Goal: Information Seeking & Learning: Compare options

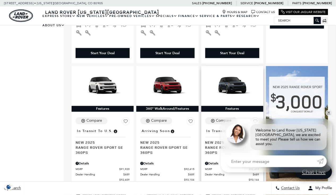
scroll to position [290, 0]
click at [331, 115] on link "✕" at bounding box center [329, 113] width 6 height 6
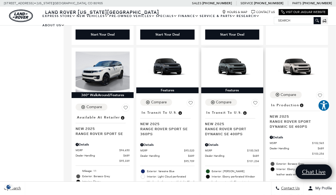
scroll to position [710, 0]
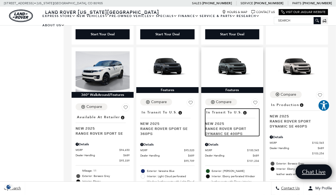
click at [225, 109] on span "In Transit to U.S." at bounding box center [225, 112] width 36 height 6
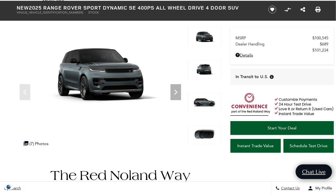
click at [208, 106] on img at bounding box center [204, 101] width 33 height 19
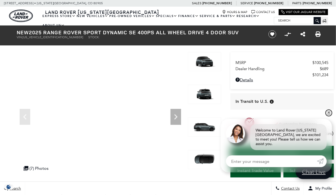
click at [329, 116] on link "✕" at bounding box center [329, 113] width 6 height 6
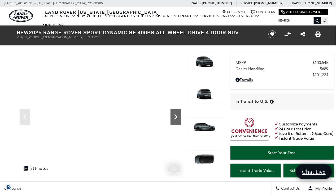
click at [179, 121] on icon "Next" at bounding box center [176, 116] width 11 height 11
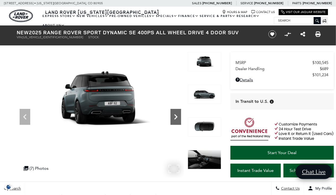
click at [179, 121] on icon "Next" at bounding box center [176, 116] width 11 height 11
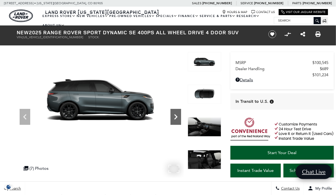
click at [179, 121] on icon "Next" at bounding box center [176, 116] width 11 height 11
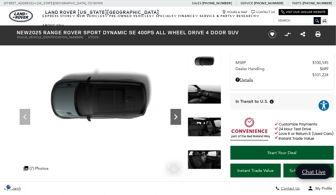
click at [179, 121] on icon "Next" at bounding box center [176, 116] width 11 height 11
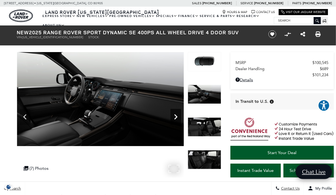
click at [179, 121] on icon "Next" at bounding box center [176, 116] width 11 height 11
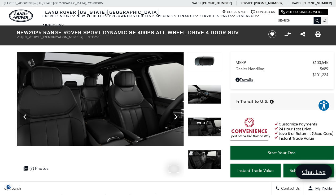
click at [179, 121] on icon "Next" at bounding box center [176, 116] width 11 height 11
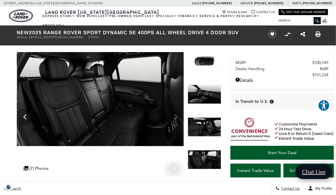
click at [179, 121] on img at bounding box center [100, 99] width 167 height 94
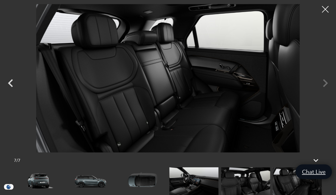
click at [179, 121] on img at bounding box center [168, 78] width 283 height 148
click at [325, 83] on div at bounding box center [168, 78] width 336 height 148
click at [326, 82] on div at bounding box center [168, 78] width 336 height 148
click at [7, 84] on icon "Previous" at bounding box center [11, 83] width 16 height 16
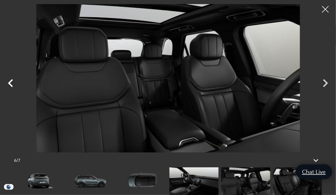
click at [10, 85] on icon "Previous" at bounding box center [11, 83] width 16 height 16
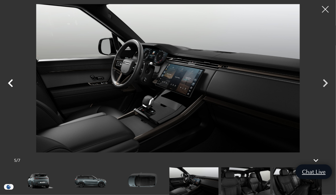
click at [10, 85] on icon "Previous" at bounding box center [11, 83] width 16 height 16
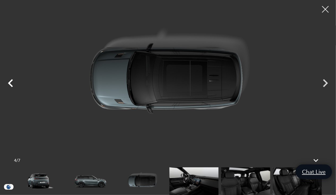
click at [10, 85] on icon "Previous" at bounding box center [11, 83] width 16 height 16
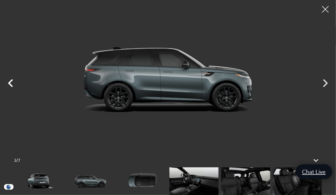
click at [10, 85] on icon "Previous" at bounding box center [11, 83] width 16 height 16
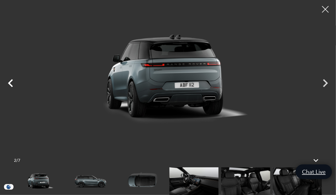
click at [10, 85] on icon "Previous" at bounding box center [11, 83] width 16 height 16
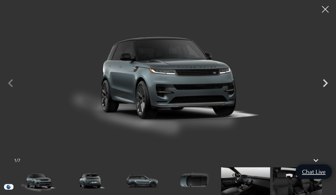
click at [10, 85] on div at bounding box center [168, 78] width 336 height 148
click at [239, 180] on img at bounding box center [245, 181] width 49 height 28
click at [234, 184] on img at bounding box center [245, 181] width 49 height 28
click at [327, 8] on div at bounding box center [326, 9] width 14 height 14
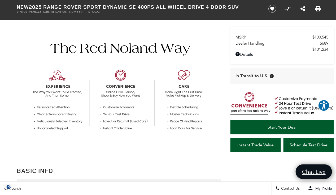
scroll to position [140, 0]
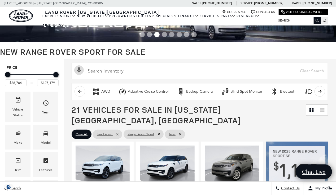
scroll to position [20, 0]
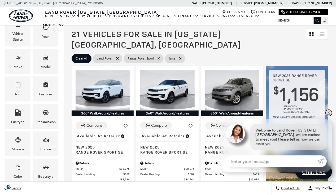
click at [329, 116] on link "✕" at bounding box center [329, 113] width 6 height 6
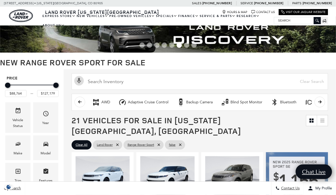
scroll to position [0, 0]
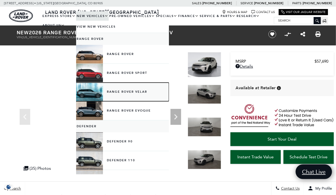
click at [87, 90] on link "Range Rover Velar" at bounding box center [122, 92] width 93 height 19
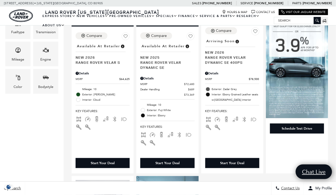
scroll to position [185, 0]
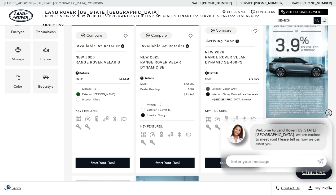
click at [329, 116] on link "✕" at bounding box center [329, 113] width 6 height 6
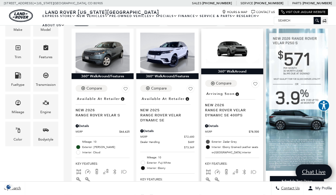
scroll to position [132, 0]
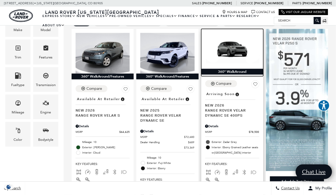
click at [228, 39] on img at bounding box center [232, 48] width 54 height 31
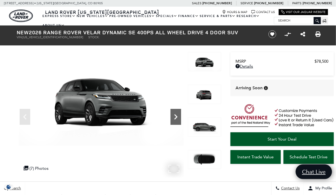
click at [172, 115] on icon "Next" at bounding box center [176, 116] width 11 height 11
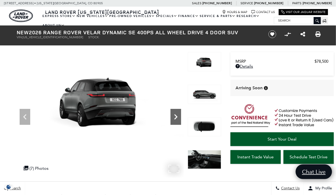
click at [172, 115] on icon "Next" at bounding box center [176, 116] width 11 height 11
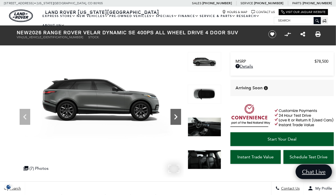
click at [172, 115] on icon "Next" at bounding box center [176, 116] width 11 height 11
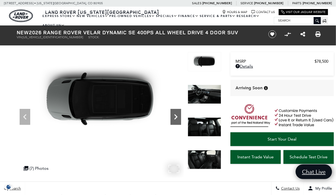
click at [175, 114] on icon "Next" at bounding box center [175, 116] width 3 height 5
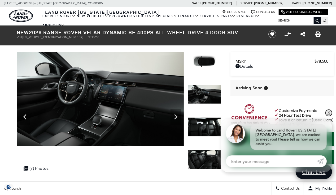
click at [329, 116] on link "✕" at bounding box center [329, 113] width 6 height 6
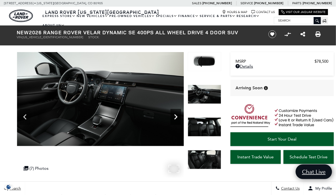
click at [178, 115] on icon "Next" at bounding box center [176, 116] width 11 height 11
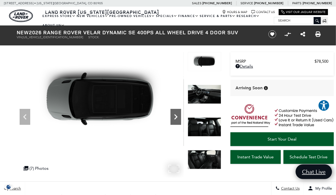
click at [178, 115] on icon "Next" at bounding box center [176, 116] width 11 height 11
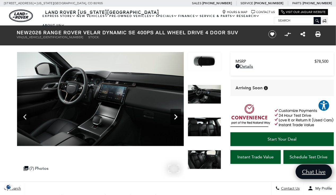
click at [178, 115] on icon "Next" at bounding box center [176, 116] width 11 height 11
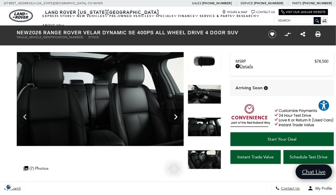
click at [178, 115] on icon "Next" at bounding box center [176, 116] width 11 height 11
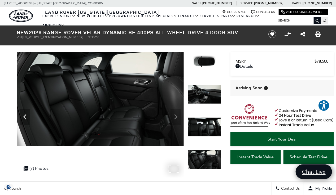
click at [178, 115] on img at bounding box center [100, 99] width 167 height 94
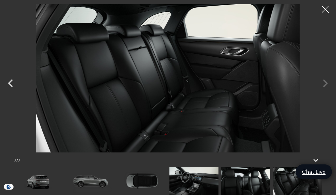
click at [322, 10] on div at bounding box center [326, 9] width 14 height 14
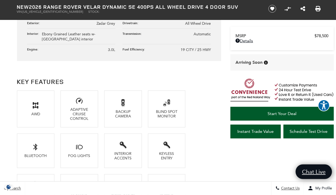
scroll to position [319, 0]
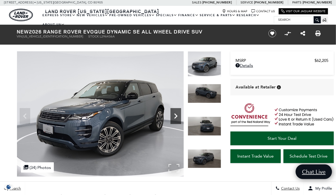
click at [177, 118] on icon "Next" at bounding box center [176, 116] width 11 height 11
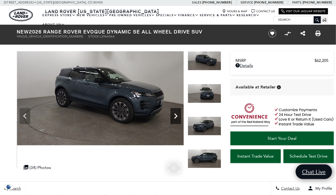
click at [177, 118] on icon "Next" at bounding box center [176, 116] width 11 height 11
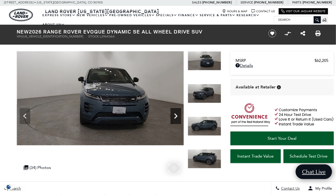
click at [177, 118] on icon "Next" at bounding box center [176, 116] width 11 height 11
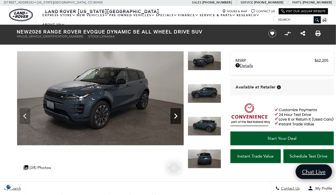
click at [177, 118] on icon "Next" at bounding box center [176, 116] width 11 height 11
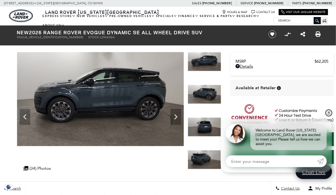
click at [329, 116] on link "✕" at bounding box center [329, 113] width 6 height 6
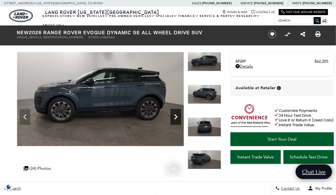
click at [177, 115] on icon "Next" at bounding box center [176, 116] width 11 height 11
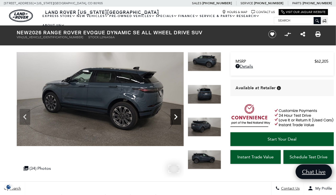
click at [177, 115] on icon "Next" at bounding box center [176, 116] width 11 height 11
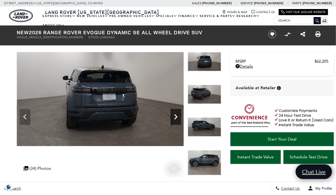
click at [177, 115] on icon "Next" at bounding box center [176, 116] width 11 height 11
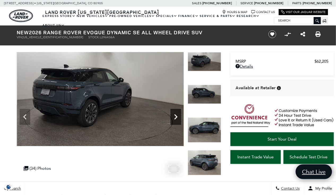
click at [177, 115] on icon "Next" at bounding box center [176, 116] width 11 height 11
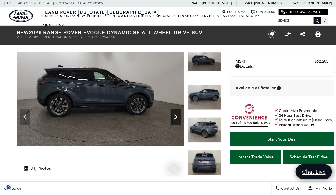
click at [177, 115] on icon "Next" at bounding box center [176, 116] width 11 height 11
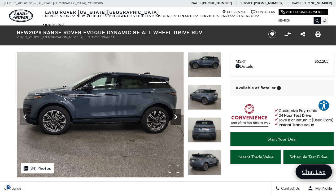
click at [179, 113] on icon "Next" at bounding box center [176, 116] width 11 height 11
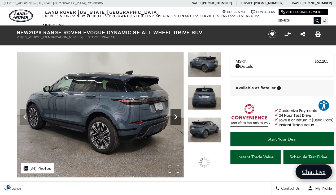
click at [179, 113] on icon "Next" at bounding box center [176, 116] width 11 height 11
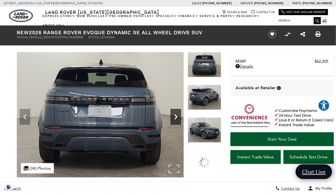
click at [179, 113] on icon "Next" at bounding box center [176, 116] width 11 height 11
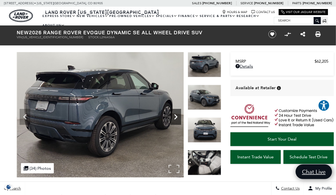
click at [179, 113] on icon "Next" at bounding box center [176, 116] width 11 height 11
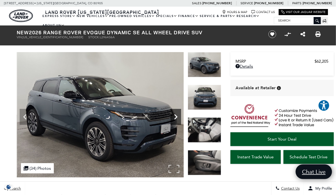
click at [179, 113] on icon "Next" at bounding box center [176, 116] width 11 height 11
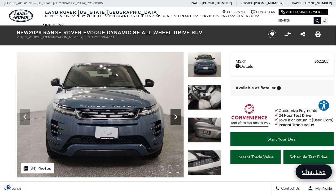
click at [179, 113] on icon "Next" at bounding box center [176, 116] width 11 height 11
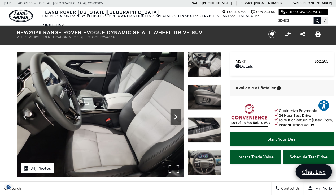
click at [179, 113] on icon "Next" at bounding box center [176, 116] width 11 height 11
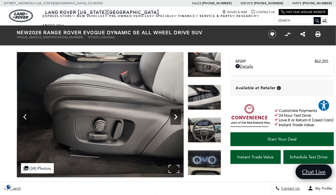
click at [179, 113] on icon "Next" at bounding box center [176, 116] width 11 height 11
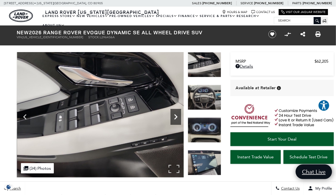
click at [179, 113] on icon "Next" at bounding box center [176, 116] width 11 height 11
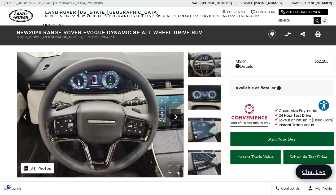
click at [179, 113] on icon "Next" at bounding box center [176, 116] width 11 height 11
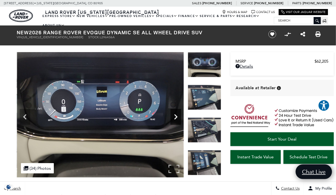
click at [179, 113] on icon "Next" at bounding box center [176, 116] width 11 height 11
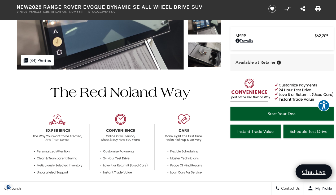
scroll to position [107, 0]
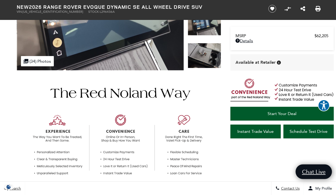
drag, startPoint x: 2, startPoint y: 0, endPoint x: 6, endPoint y: 67, distance: 67.0
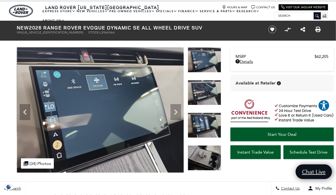
scroll to position [0, 0]
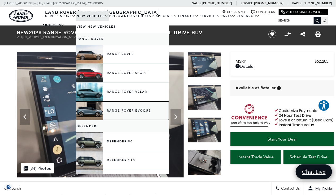
click at [93, 112] on link "Range Rover Evoque" at bounding box center [122, 110] width 93 height 19
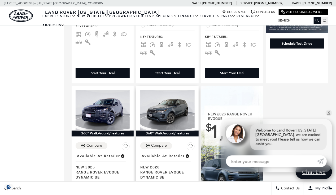
scroll to position [270, 0]
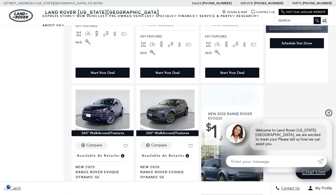
click at [331, 116] on link "✕" at bounding box center [329, 113] width 6 height 6
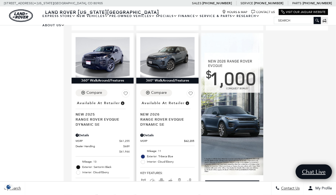
scroll to position [323, 0]
click at [170, 39] on img at bounding box center [167, 57] width 54 height 41
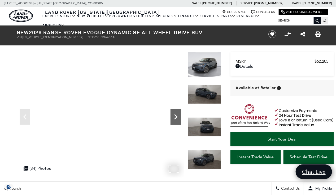
click at [177, 118] on icon "Next" at bounding box center [176, 116] width 11 height 11
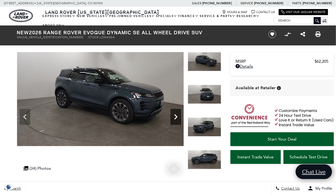
click at [177, 118] on icon "Next" at bounding box center [176, 116] width 11 height 11
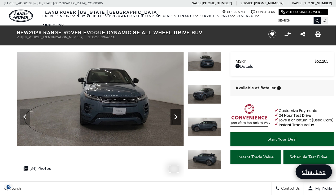
click at [177, 118] on icon "Next" at bounding box center [176, 116] width 11 height 11
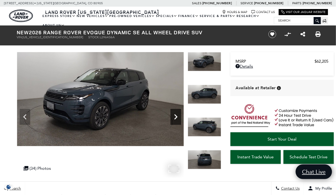
click at [177, 118] on icon "Next" at bounding box center [176, 116] width 11 height 11
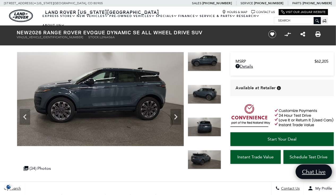
click at [201, 154] on img at bounding box center [204, 159] width 33 height 19
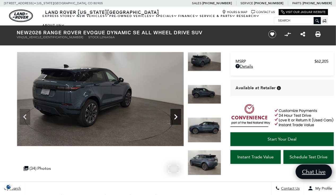
click at [176, 119] on icon "Next" at bounding box center [176, 116] width 11 height 11
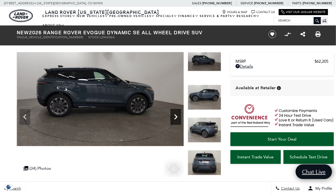
click at [176, 119] on icon "Next" at bounding box center [176, 116] width 11 height 11
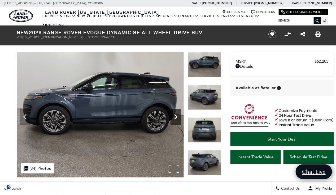
click at [176, 119] on icon "Next" at bounding box center [176, 116] width 11 height 11
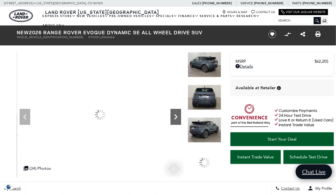
click at [176, 119] on icon "Next" at bounding box center [176, 116] width 11 height 11
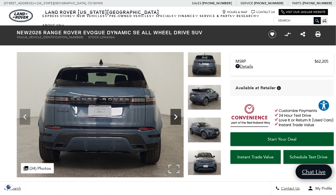
click at [176, 119] on icon "Next" at bounding box center [176, 116] width 11 height 11
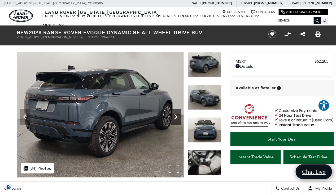
click at [176, 119] on icon "Next" at bounding box center [176, 116] width 11 height 11
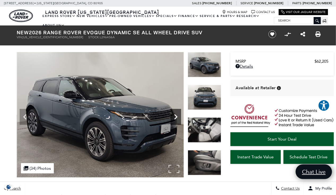
click at [176, 119] on icon "Next" at bounding box center [176, 116] width 11 height 11
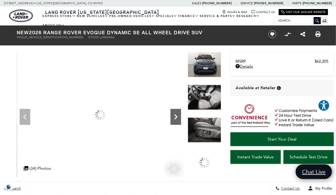
click at [176, 119] on icon "Next" at bounding box center [176, 116] width 11 height 11
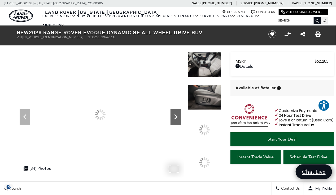
click at [176, 119] on icon "Next" at bounding box center [176, 116] width 11 height 11
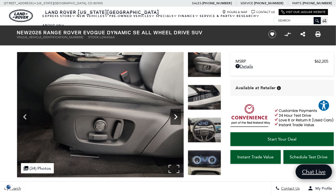
click at [176, 119] on icon "Next" at bounding box center [176, 116] width 11 height 11
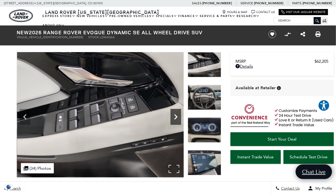
click at [176, 119] on icon "Next" at bounding box center [176, 116] width 11 height 11
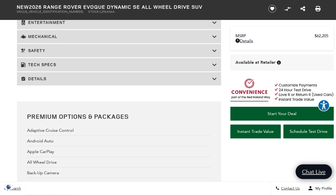
scroll to position [968, 0]
drag, startPoint x: 95, startPoint y: 80, endPoint x: 95, endPoint y: 84, distance: 4.0
click at [95, 84] on div "Details" at bounding box center [119, 78] width 204 height 13
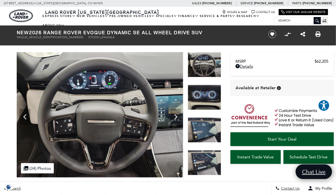
scroll to position [0, 0]
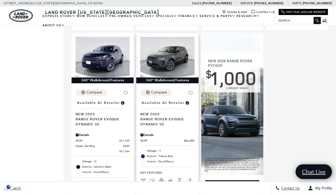
scroll to position [323, 0]
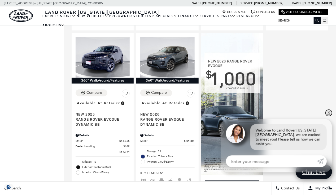
click at [331, 116] on link "✕" at bounding box center [329, 113] width 6 height 6
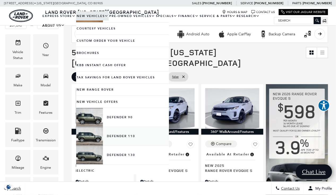
scroll to position [77, 0]
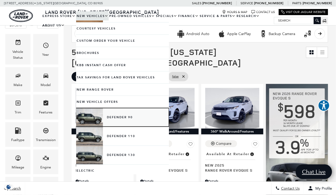
click at [119, 114] on link "Defender 90" at bounding box center [122, 117] width 93 height 19
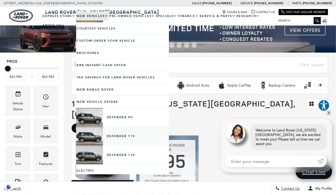
scroll to position [10, 0]
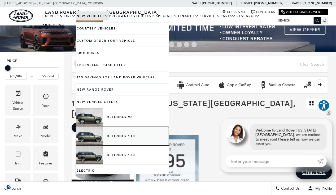
click at [114, 134] on link "Defender 110" at bounding box center [122, 136] width 93 height 19
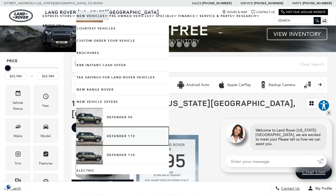
click at [115, 131] on link "Defender 110" at bounding box center [122, 136] width 93 height 19
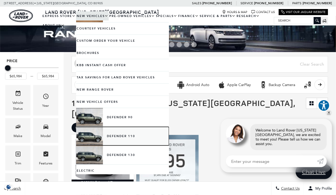
click at [92, 132] on link "Defender 110" at bounding box center [122, 136] width 93 height 19
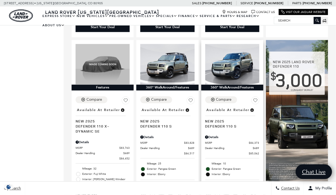
scroll to position [304, 0]
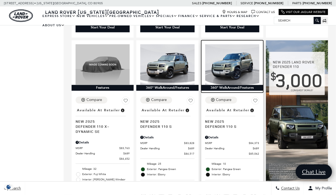
click at [250, 55] on img at bounding box center [232, 64] width 54 height 41
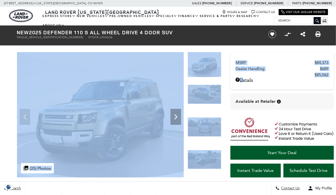
drag, startPoint x: 0, startPoint y: 0, endPoint x: 279, endPoint y: 52, distance: 284.1
click at [279, 52] on div "MSRP $84,373 Dealer Handling $689 $85,062 Disclaimer: Dealer Handling included …" at bounding box center [282, 114] width 106 height 127
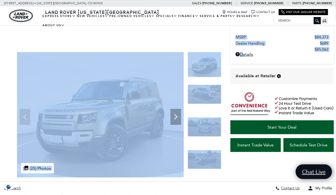
scroll to position [170, 0]
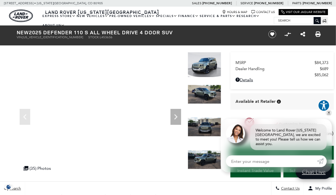
scroll to position [0, 0]
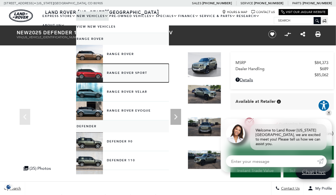
click at [86, 73] on link "Range Rover Sport" at bounding box center [122, 73] width 93 height 19
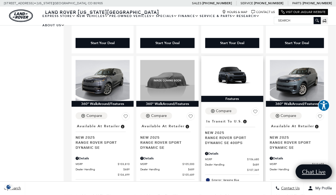
scroll to position [902, 0]
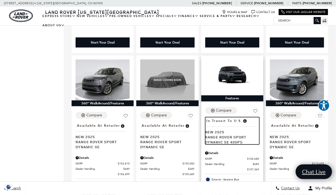
click at [225, 134] on span "Range Rover Sport Dynamic SE 400PS" at bounding box center [230, 139] width 50 height 10
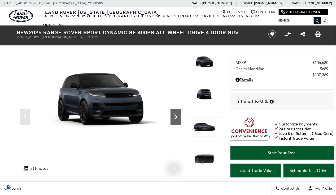
click at [178, 113] on icon "Next" at bounding box center [176, 116] width 11 height 11
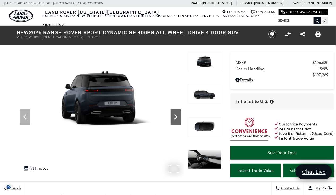
click at [178, 113] on icon "Next" at bounding box center [176, 116] width 11 height 11
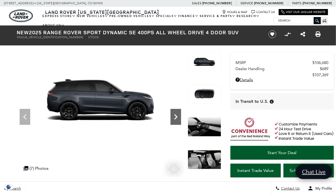
click at [178, 113] on icon "Next" at bounding box center [176, 116] width 11 height 11
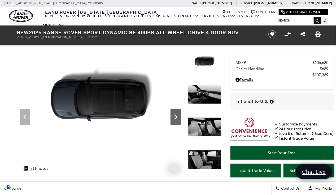
click at [178, 113] on icon "Next" at bounding box center [176, 116] width 11 height 11
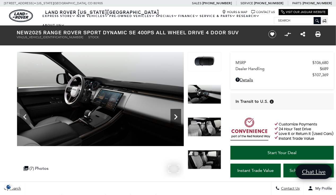
click at [178, 113] on icon "Next" at bounding box center [176, 116] width 11 height 11
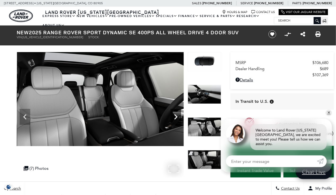
click at [178, 113] on icon "Next" at bounding box center [176, 116] width 11 height 11
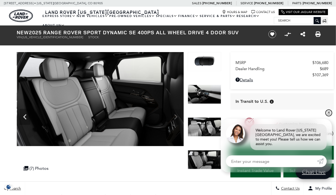
click at [330, 116] on link "✕" at bounding box center [329, 113] width 6 height 6
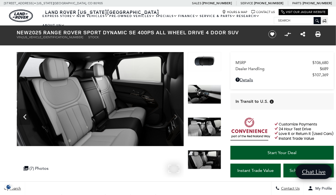
click at [178, 114] on img at bounding box center [100, 99] width 167 height 94
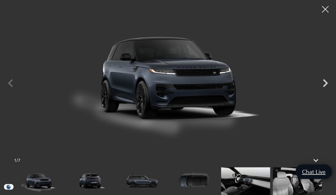
click at [325, 85] on icon "Next" at bounding box center [325, 83] width 5 height 8
click at [327, 83] on icon "Next" at bounding box center [325, 83] width 5 height 8
click at [325, 83] on icon "Next" at bounding box center [326, 83] width 16 height 16
click at [322, 85] on icon "Next" at bounding box center [326, 83] width 16 height 16
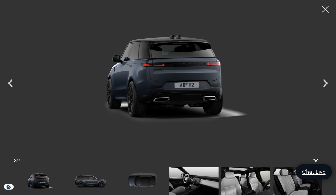
click at [327, 10] on div at bounding box center [326, 9] width 14 height 14
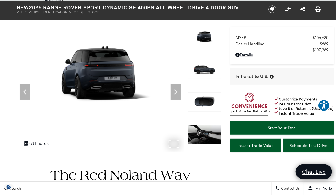
scroll to position [25, 0]
click at [176, 89] on icon "Next" at bounding box center [176, 92] width 11 height 11
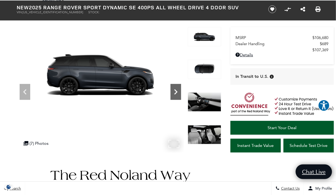
click at [176, 89] on icon "Next" at bounding box center [176, 92] width 11 height 11
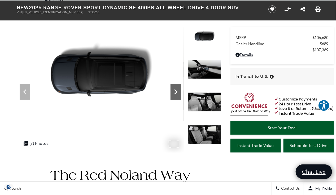
click at [176, 89] on icon "Next" at bounding box center [176, 92] width 11 height 11
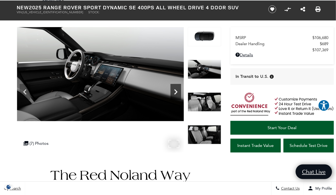
click at [177, 92] on icon "Next" at bounding box center [175, 91] width 3 height 5
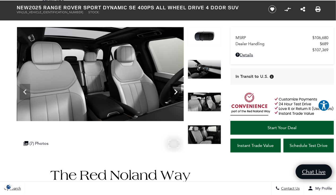
click at [176, 88] on icon "Next" at bounding box center [176, 92] width 11 height 11
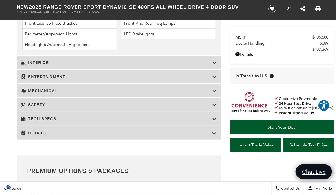
scroll to position [821, 0]
click at [91, 134] on div "Details" at bounding box center [119, 132] width 204 height 13
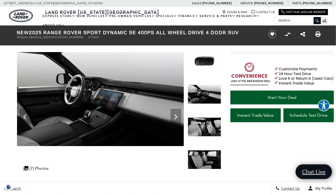
scroll to position [0, 0]
click at [25, 116] on icon "Previous" at bounding box center [25, 116] width 11 height 11
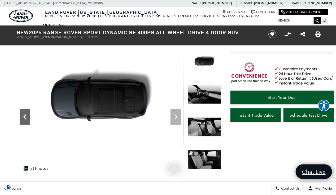
click at [25, 116] on icon "Previous" at bounding box center [24, 116] width 3 height 5
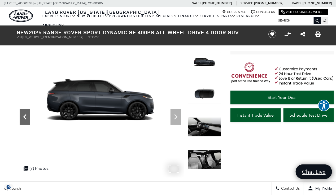
click at [25, 116] on icon "Previous" at bounding box center [24, 116] width 3 height 5
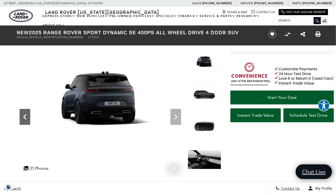
click at [25, 116] on icon "Previous" at bounding box center [24, 116] width 3 height 5
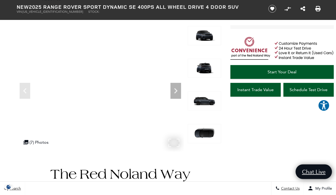
scroll to position [26, 0]
click at [172, 92] on icon "Next" at bounding box center [176, 90] width 11 height 11
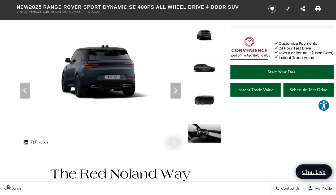
click at [18, 99] on img at bounding box center [100, 73] width 167 height 94
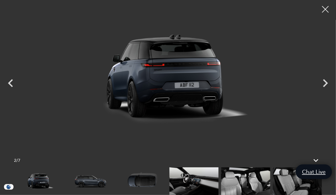
click at [204, 187] on img at bounding box center [194, 181] width 49 height 28
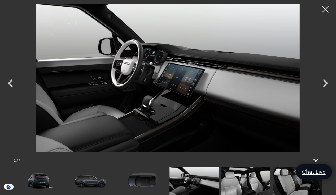
click at [82, 178] on img at bounding box center [90, 181] width 49 height 28
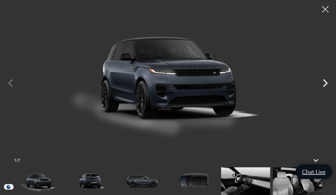
click at [148, 183] on img at bounding box center [142, 181] width 49 height 28
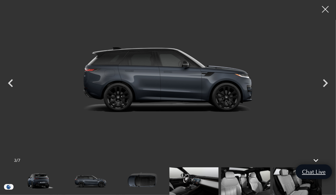
scroll to position [35, 0]
click at [325, 11] on div at bounding box center [326, 9] width 14 height 14
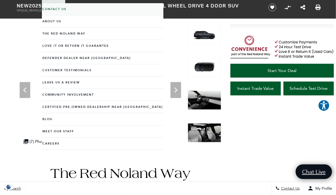
scroll to position [0, 0]
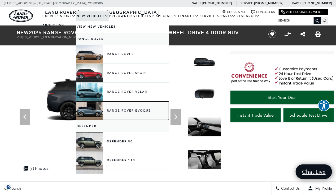
click at [118, 109] on link "Range Rover Evoque" at bounding box center [122, 110] width 93 height 19
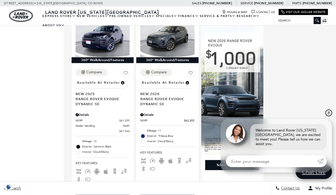
click at [329, 116] on link "✕" at bounding box center [329, 113] width 6 height 6
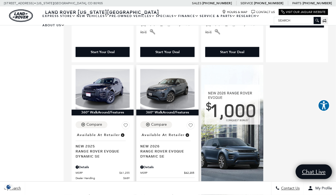
scroll to position [291, 0]
click at [171, 80] on img at bounding box center [167, 89] width 54 height 41
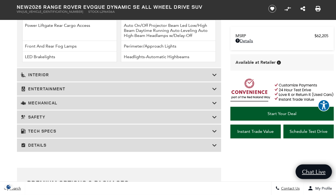
scroll to position [902, 0]
click at [78, 140] on div "Details" at bounding box center [119, 144] width 204 height 13
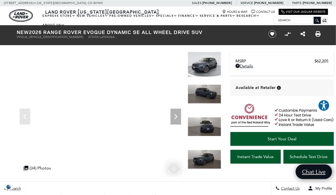
scroll to position [0, 0]
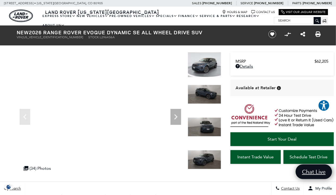
click at [205, 162] on img at bounding box center [204, 159] width 33 height 19
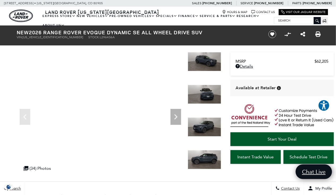
click at [204, 161] on img at bounding box center [204, 159] width 33 height 19
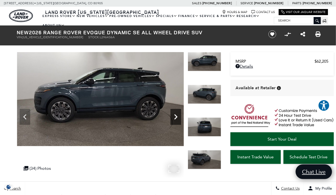
click at [178, 116] on icon "Next" at bounding box center [176, 116] width 11 height 11
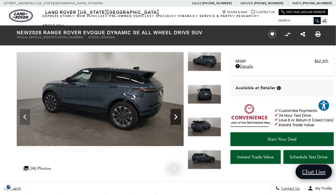
click at [178, 116] on icon "Next" at bounding box center [176, 116] width 11 height 11
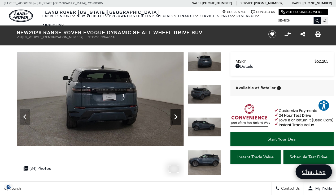
click at [178, 116] on icon "Next" at bounding box center [176, 116] width 11 height 11
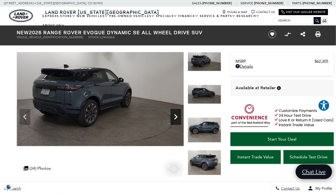
click at [178, 116] on icon "Next" at bounding box center [176, 116] width 11 height 11
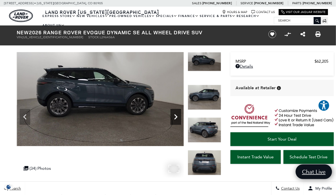
click at [178, 116] on icon "Next" at bounding box center [176, 116] width 11 height 11
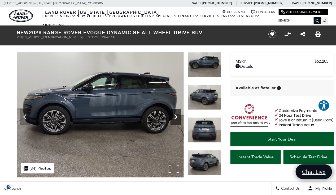
click at [178, 116] on icon "Next" at bounding box center [176, 116] width 11 height 11
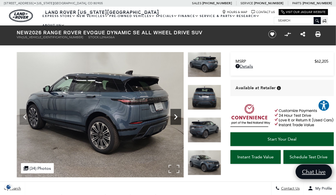
click at [178, 116] on icon "Next" at bounding box center [176, 116] width 11 height 11
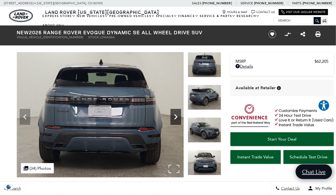
click at [178, 116] on icon "Next" at bounding box center [176, 116] width 11 height 11
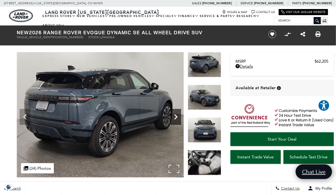
click at [178, 116] on icon "Next" at bounding box center [176, 116] width 11 height 11
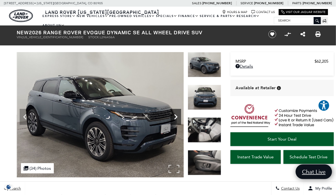
click at [178, 116] on icon "Next" at bounding box center [176, 116] width 11 height 11
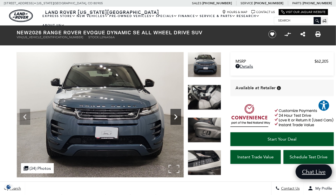
click at [178, 116] on icon "Next" at bounding box center [176, 116] width 11 height 11
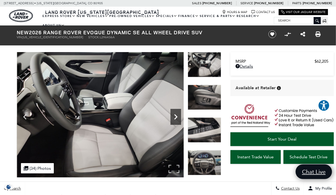
click at [178, 116] on icon "Next" at bounding box center [176, 116] width 11 height 11
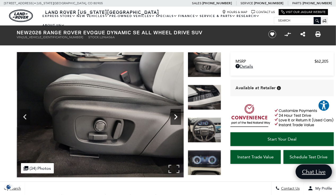
click at [178, 116] on icon "Next" at bounding box center [176, 116] width 11 height 11
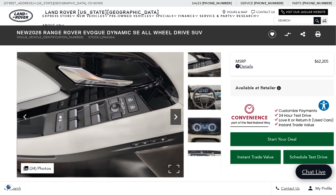
click at [178, 116] on icon "Next" at bounding box center [176, 116] width 11 height 11
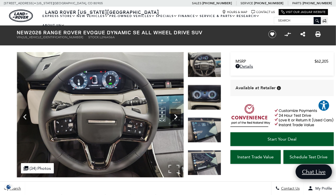
click at [178, 116] on icon "Next" at bounding box center [176, 116] width 11 height 11
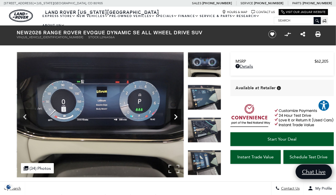
click at [178, 116] on icon "Next" at bounding box center [176, 116] width 11 height 11
